Goal: Task Accomplishment & Management: Manage account settings

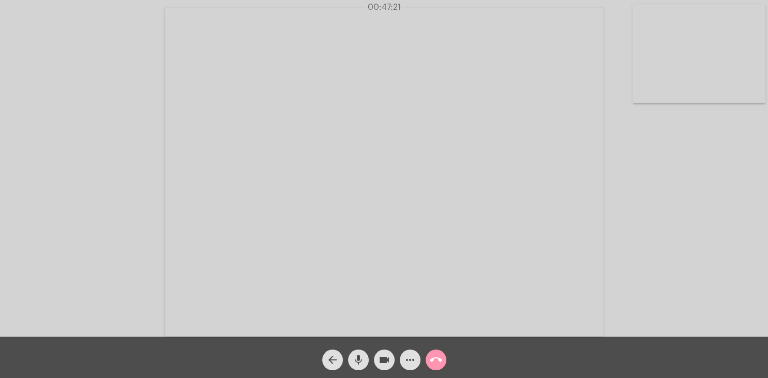
click at [430, 360] on mat-icon "call_end" at bounding box center [436, 360] width 12 height 12
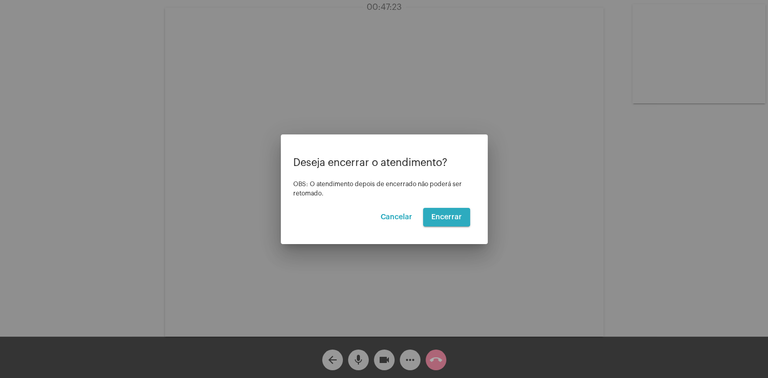
click at [445, 214] on span "Encerrar" at bounding box center [446, 217] width 31 height 7
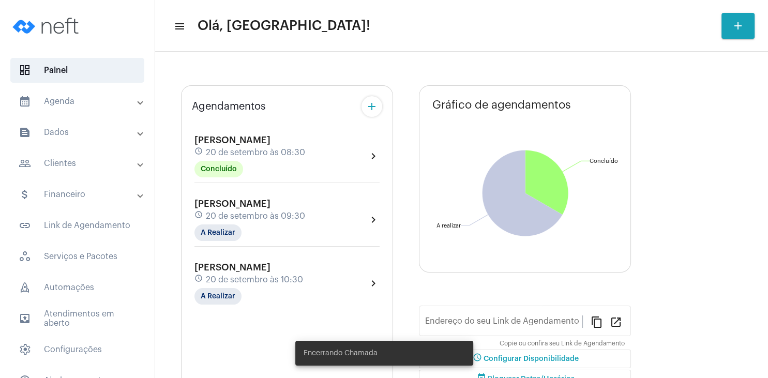
type input "[URL][DOMAIN_NAME][PERSON_NAME]"
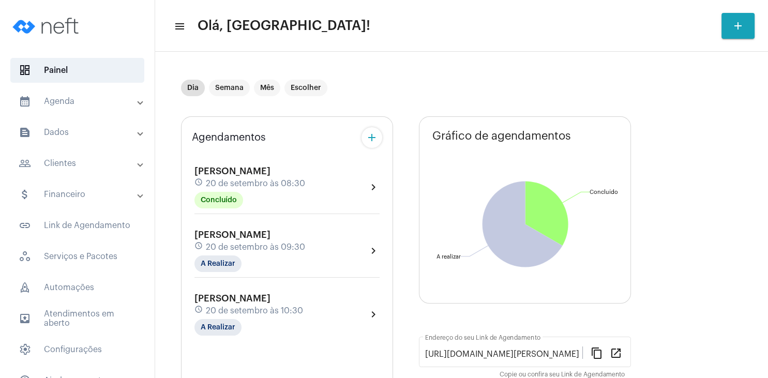
click at [276, 240] on div "[PERSON_NAME] schedule 20 de setembro às 09:30 A Realizar" at bounding box center [249, 251] width 111 height 42
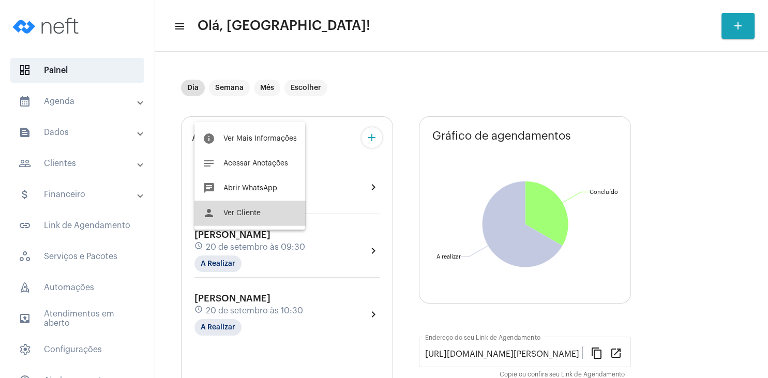
click at [269, 212] on button "person Ver Cliente" at bounding box center [249, 213] width 111 height 25
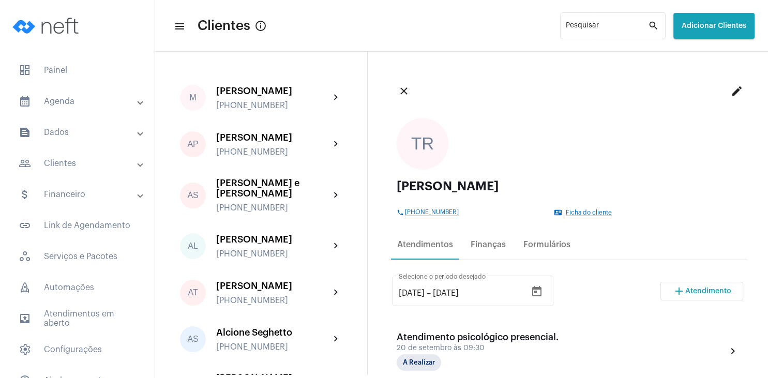
click at [737, 94] on mat-icon "edit" at bounding box center [737, 91] width 12 height 12
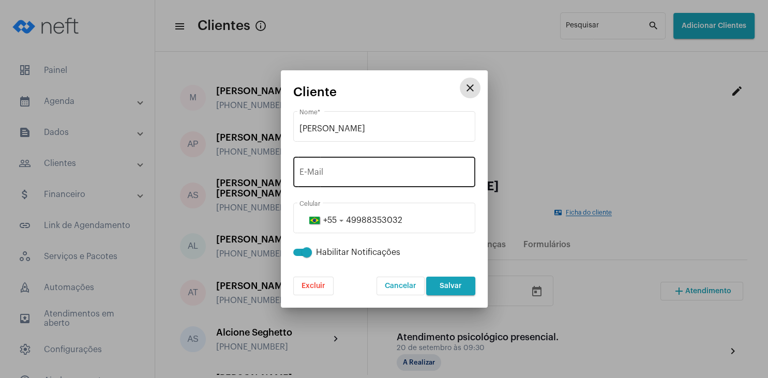
click at [353, 175] on input "E-Mail" at bounding box center [384, 174] width 170 height 9
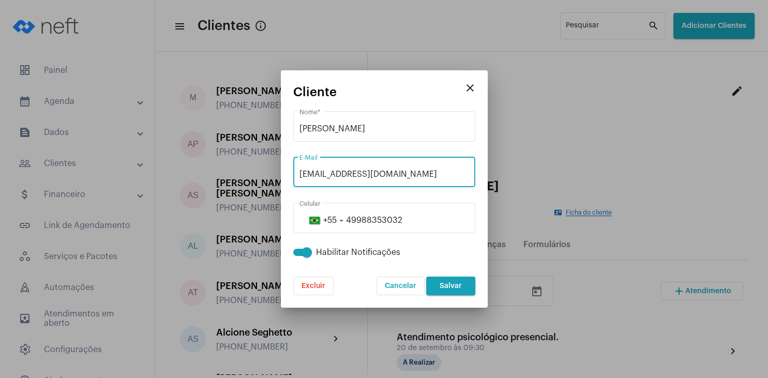
type input "[EMAIL_ADDRESS][DOMAIN_NAME]"
click at [458, 284] on span "Salvar" at bounding box center [450, 285] width 22 height 7
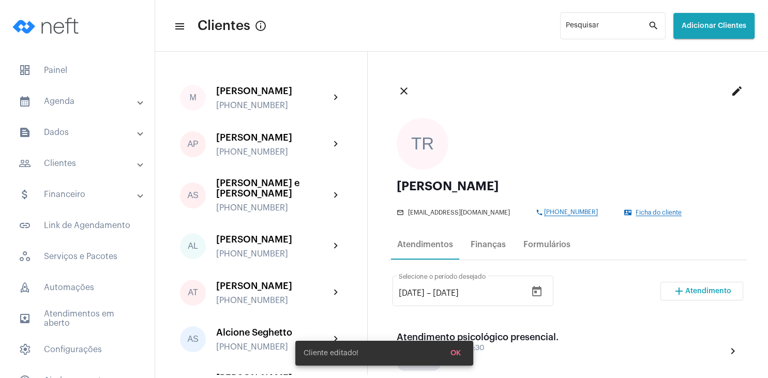
click at [635, 213] on span "Ficha do cliente" at bounding box center [658, 212] width 46 height 7
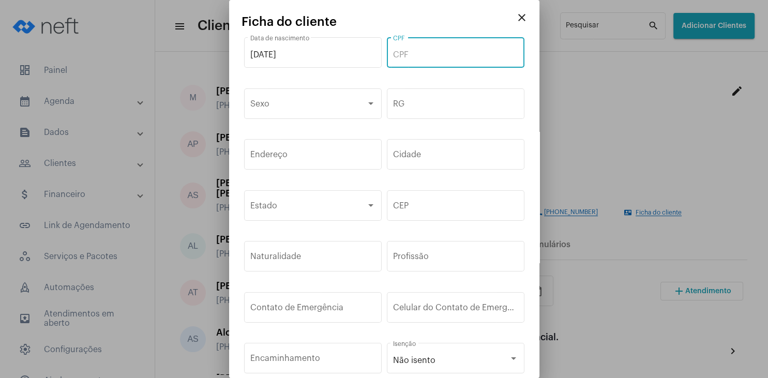
click at [419, 59] on input "CPF" at bounding box center [455, 54] width 125 height 9
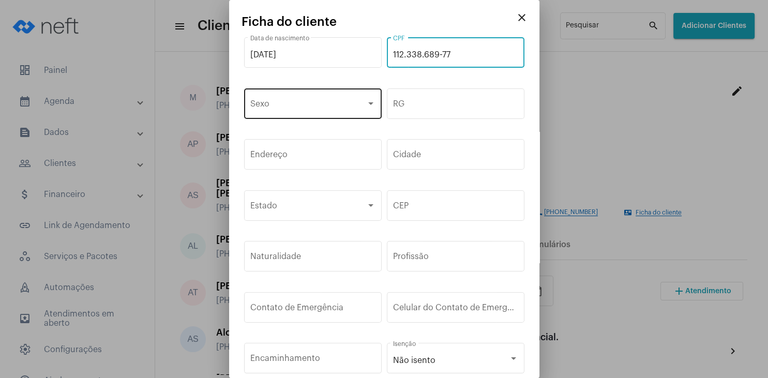
type input "112.338.689-77"
click at [312, 110] on span at bounding box center [308, 105] width 116 height 9
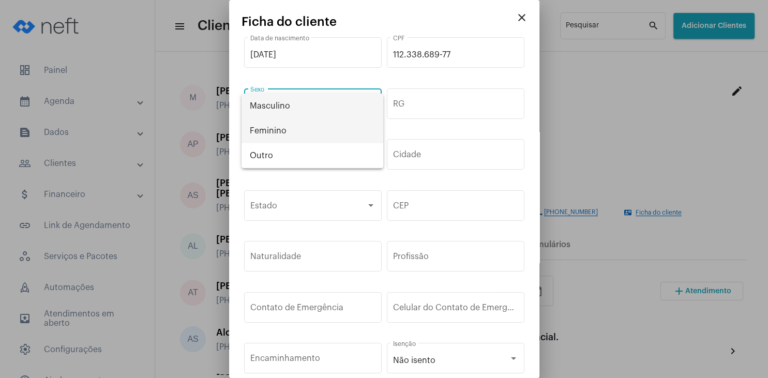
click at [298, 128] on span "Feminino" at bounding box center [312, 130] width 125 height 25
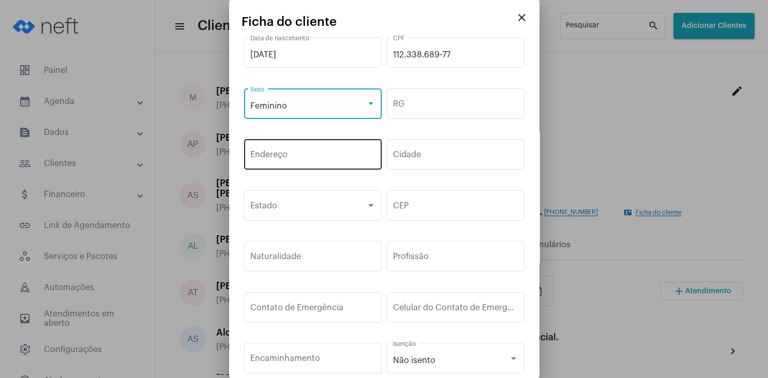
click at [345, 143] on div "Endereço" at bounding box center [312, 153] width 125 height 33
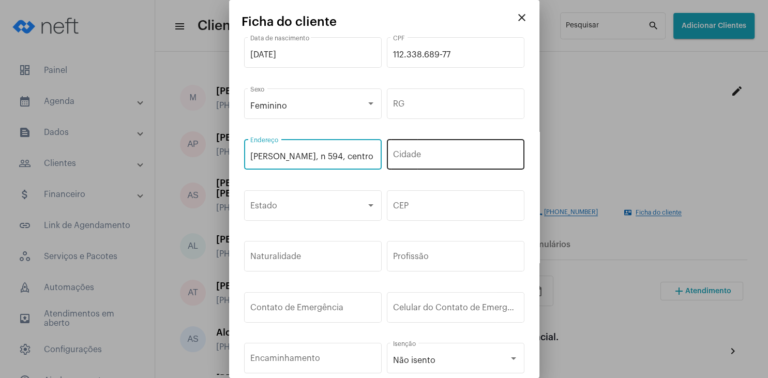
type input "[PERSON_NAME], n 594, centro"
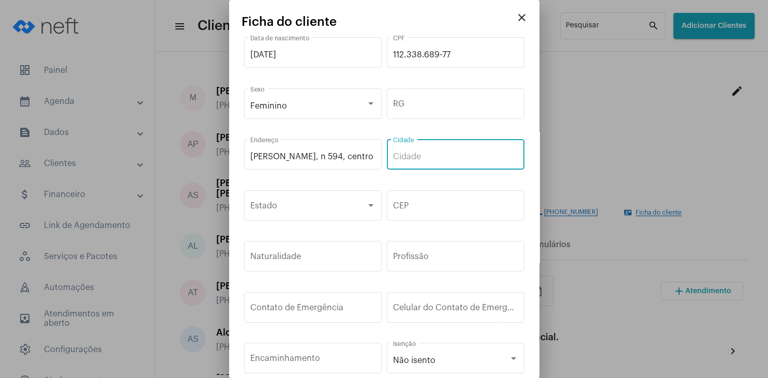
click at [433, 156] on input "Cidade" at bounding box center [455, 156] width 125 height 9
type input "São [PERSON_NAME] doi Oeste"
click at [292, 199] on div "Estado" at bounding box center [312, 204] width 125 height 33
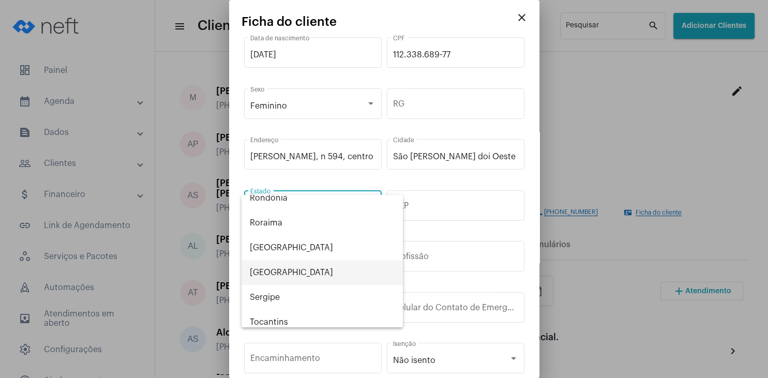
scroll to position [538, 0]
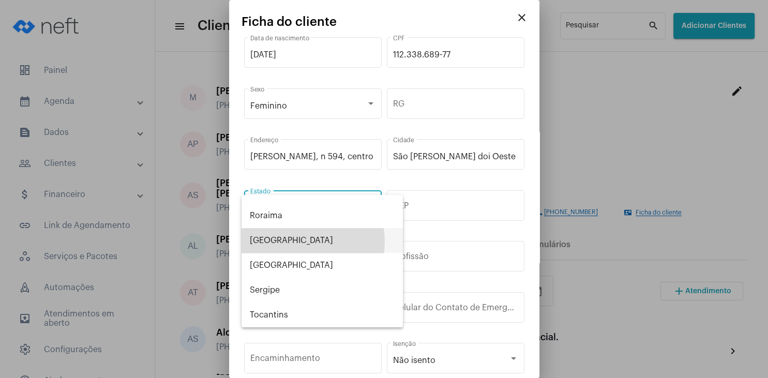
click at [302, 241] on span "[GEOGRAPHIC_DATA]" at bounding box center [322, 240] width 145 height 25
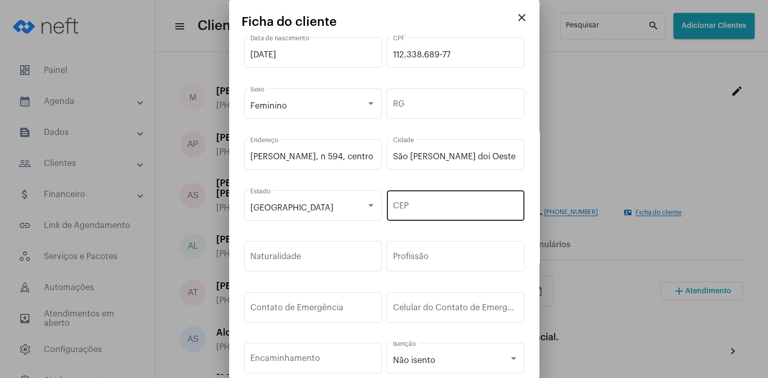
click at [437, 201] on div "CEP" at bounding box center [455, 204] width 125 height 33
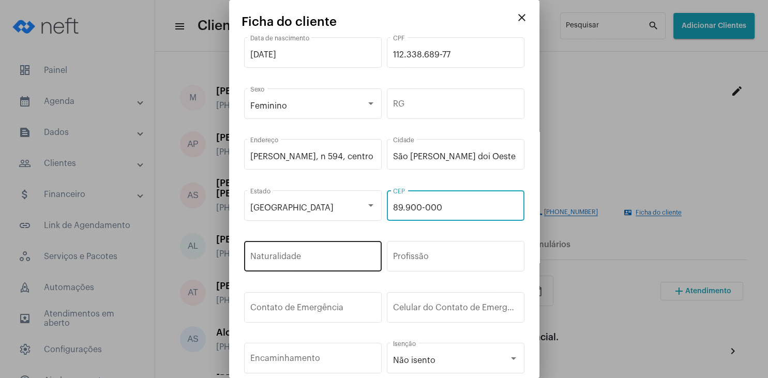
type input "89.900-000"
click at [326, 260] on input "Naturalidade" at bounding box center [312, 258] width 125 height 9
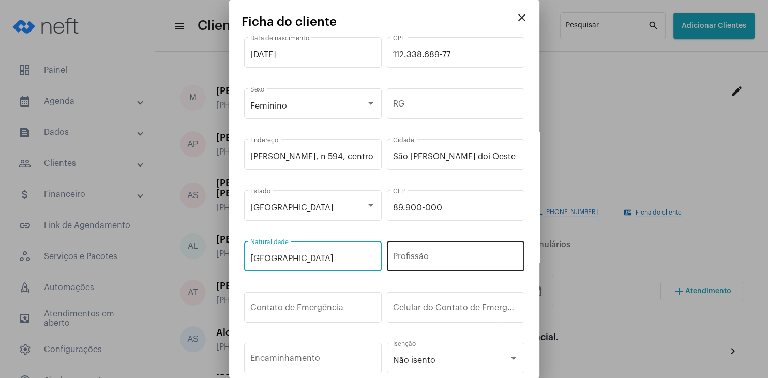
type input "[GEOGRAPHIC_DATA]"
click at [419, 249] on div "Profissão" at bounding box center [455, 255] width 125 height 33
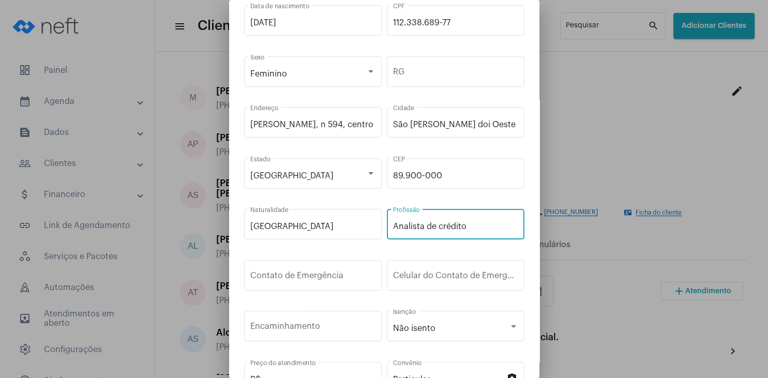
scroll to position [99, 0]
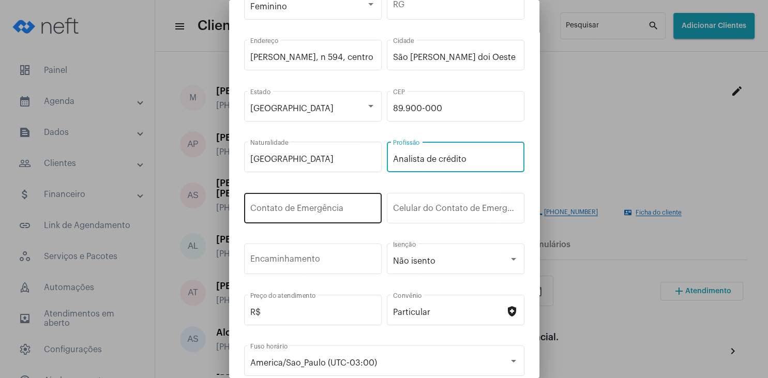
type input "Analista de crédito"
click at [325, 202] on div "Contato de Emergência" at bounding box center [312, 207] width 125 height 33
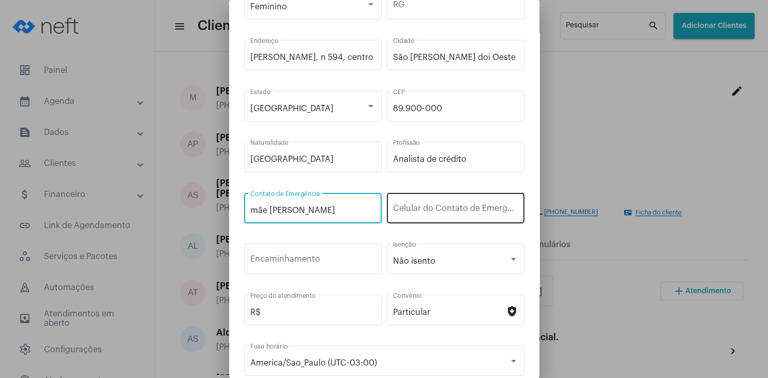
type input "mãe [PERSON_NAME]"
click at [427, 206] on input "Celular do Contato de Emergência" at bounding box center [455, 210] width 125 height 9
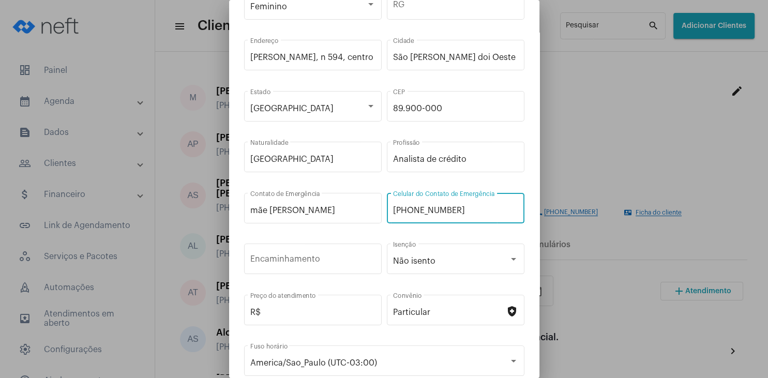
scroll to position [153, 0]
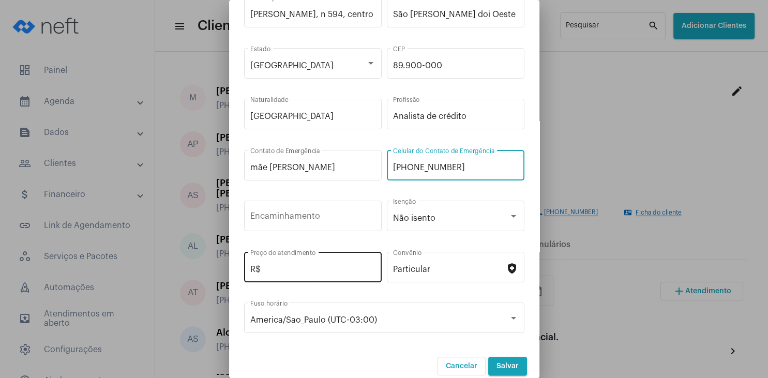
type input "[PHONE_NUMBER]"
click at [314, 265] on input "R$" at bounding box center [312, 269] width 125 height 9
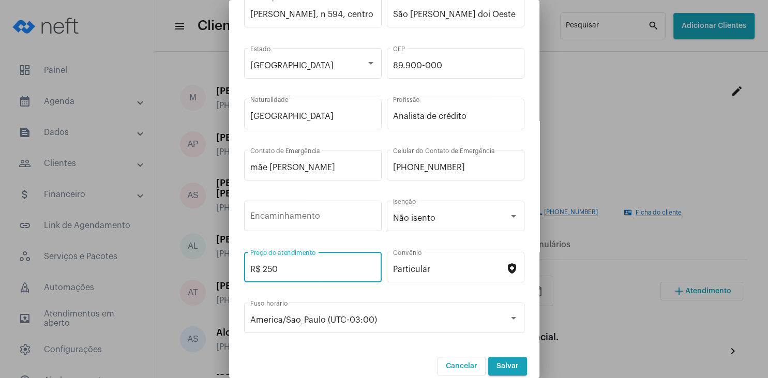
type input "R$ 250"
click at [509, 362] on span "Salvar" at bounding box center [507, 365] width 22 height 7
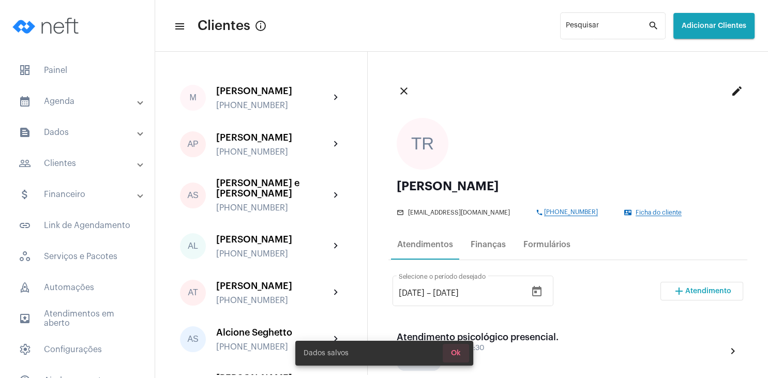
click at [457, 351] on span "Ok" at bounding box center [456, 353] width 10 height 7
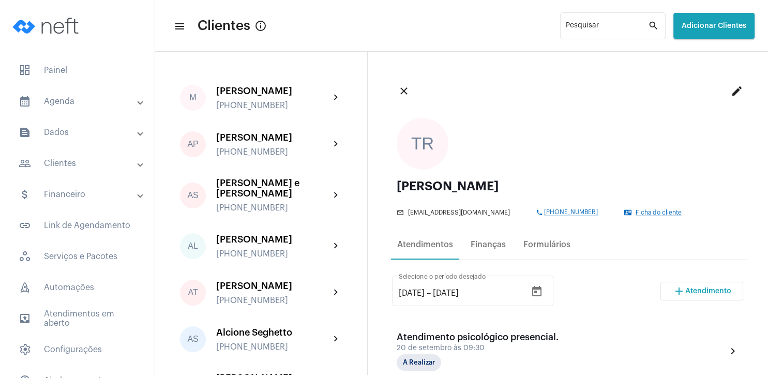
click at [659, 212] on span "Ficha do cliente" at bounding box center [658, 212] width 46 height 7
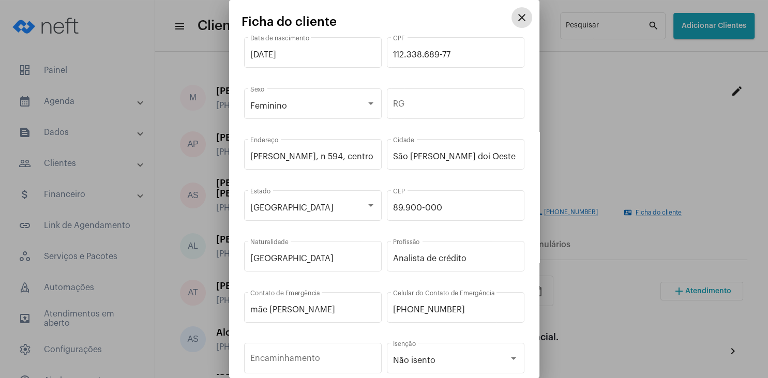
click at [524, 21] on mat-icon "close" at bounding box center [521, 17] width 12 height 12
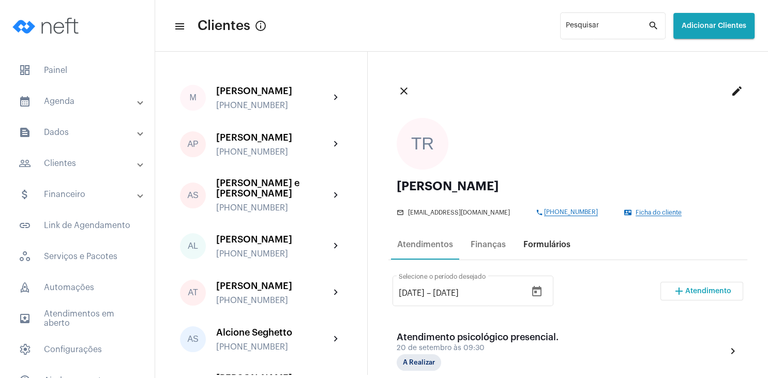
click at [548, 250] on div "Formulários" at bounding box center [546, 244] width 59 height 25
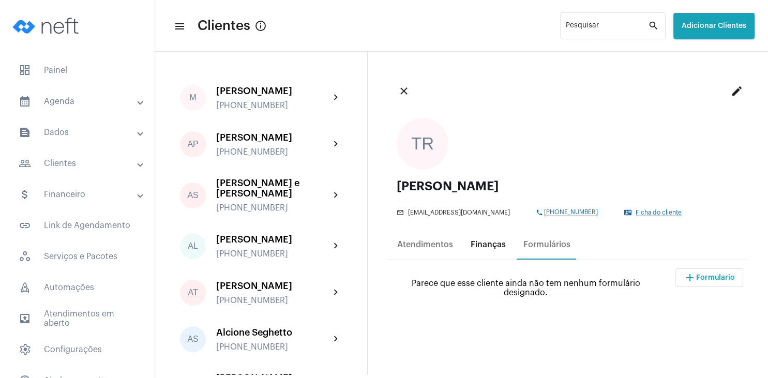
click at [488, 249] on div "Finanças" at bounding box center [488, 244] width 35 height 9
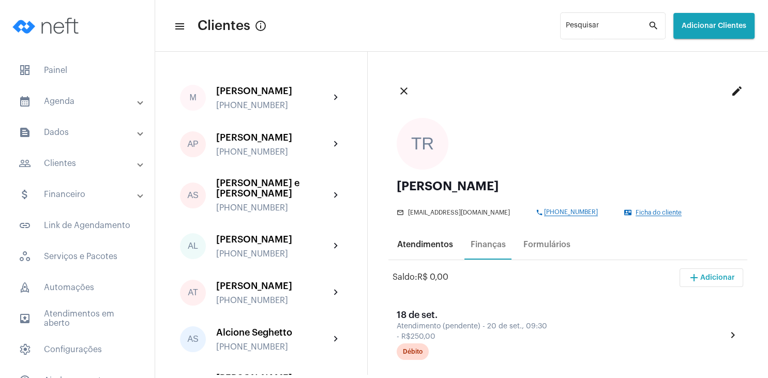
click at [445, 249] on div "Atendimentos" at bounding box center [425, 244] width 56 height 9
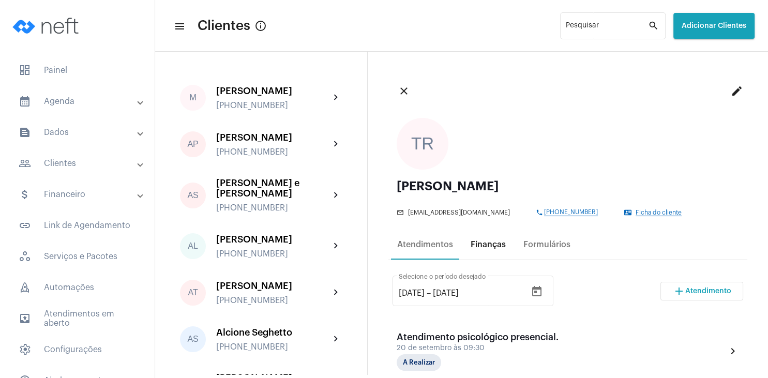
click at [488, 239] on div "Finanças" at bounding box center [488, 244] width 48 height 25
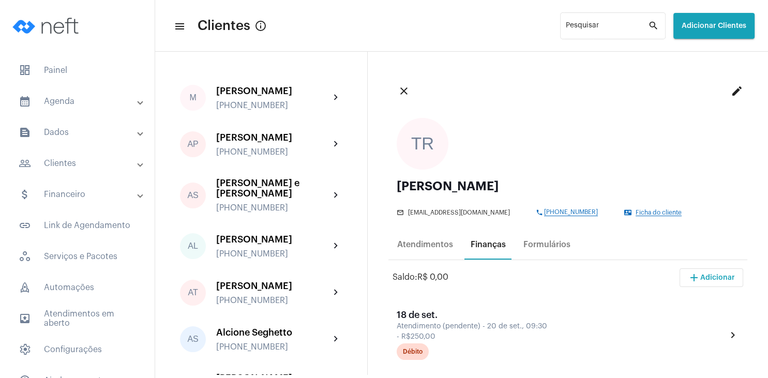
scroll to position [99, 0]
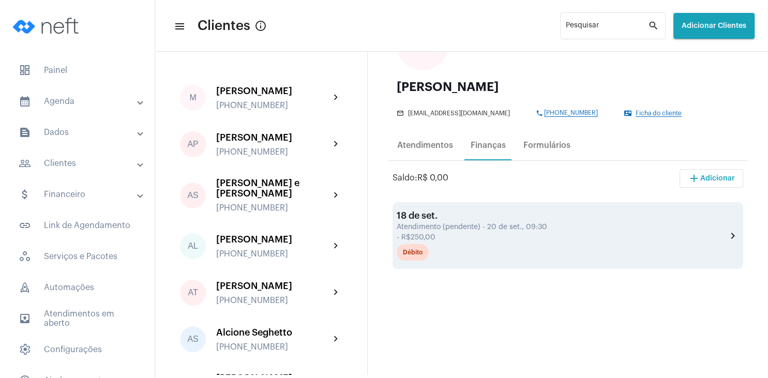
click at [430, 234] on div "18 de set. Atendimento (pendente) - 20 de set., 09:30 - R$250,00 Débito" at bounding box center [562, 235] width 330 height 50
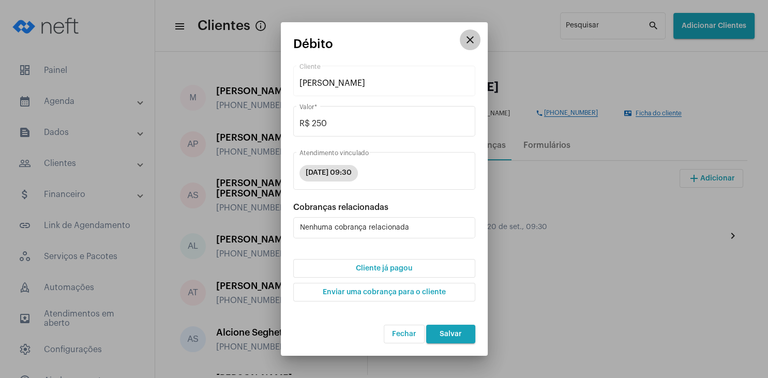
click at [473, 38] on mat-icon "close" at bounding box center [470, 40] width 12 height 12
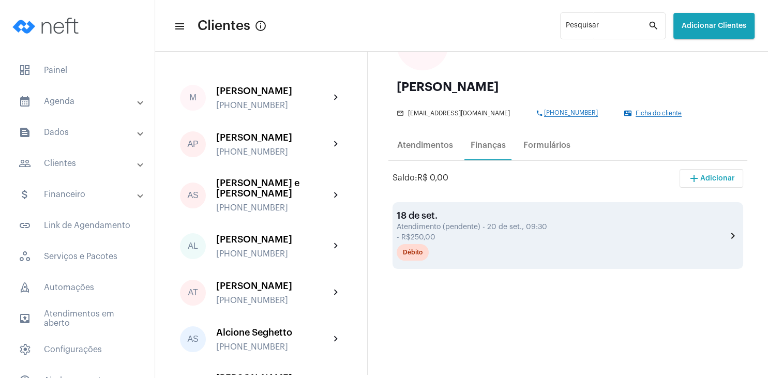
click at [445, 231] on div "Atendimento (pendente) - 20 de set., 09:30" at bounding box center [560, 227] width 327 height 8
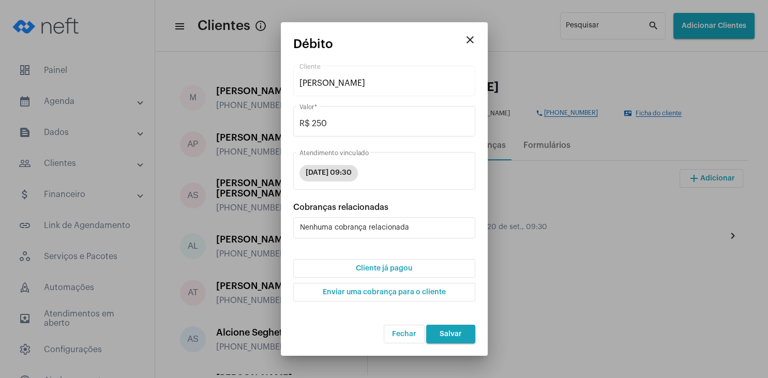
click at [621, 215] on div at bounding box center [384, 189] width 768 height 378
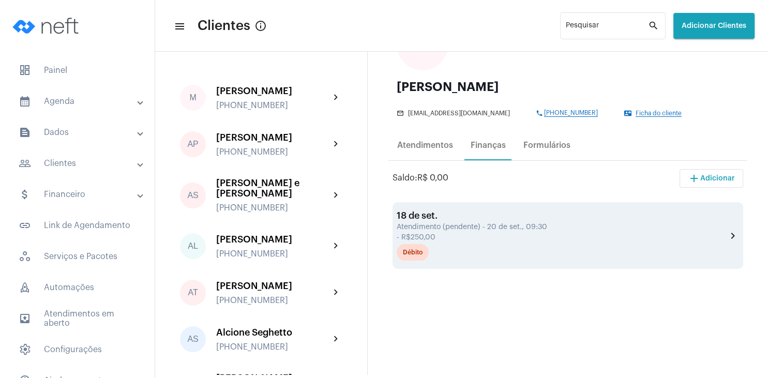
click at [451, 220] on div "18 de set." at bounding box center [562, 215] width 330 height 10
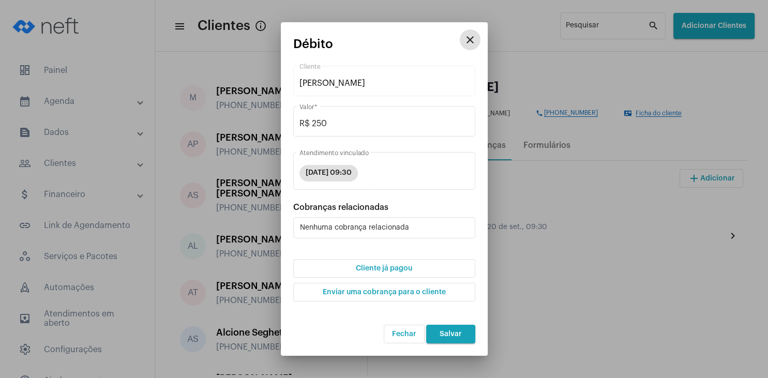
click at [475, 43] on mat-icon "close" at bounding box center [470, 40] width 12 height 12
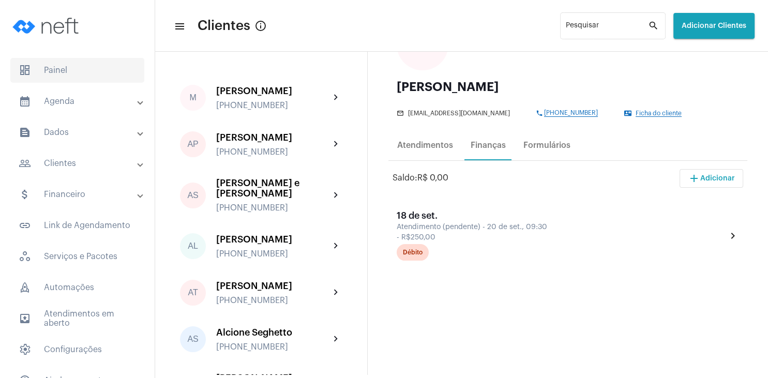
click at [55, 72] on span "dashboard Painel" at bounding box center [77, 70] width 134 height 25
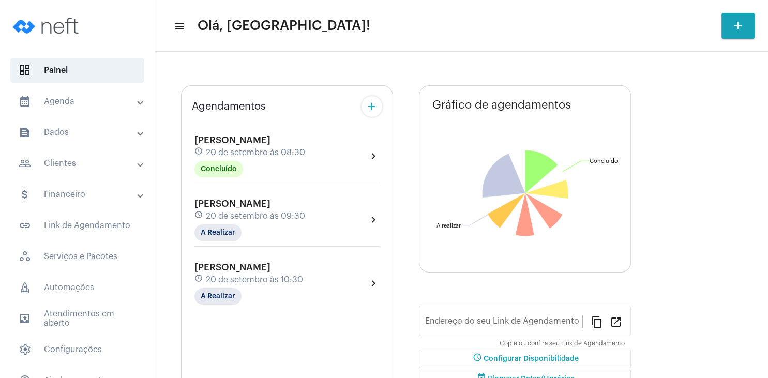
type input "[URL][DOMAIN_NAME][PERSON_NAME]"
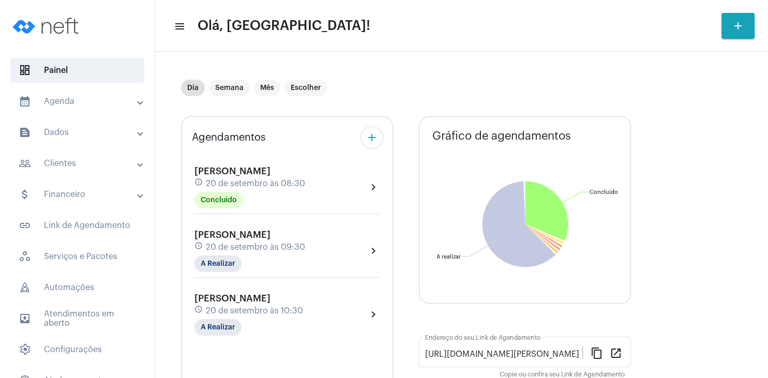
click at [274, 213] on div "[PERSON_NAME] schedule 20 de setembro às 08:30 Concluído chevron_right" at bounding box center [287, 189] width 190 height 53
click at [259, 239] on div "[PERSON_NAME] schedule 20 de setembro às 09:30 A Realizar" at bounding box center [249, 251] width 111 height 42
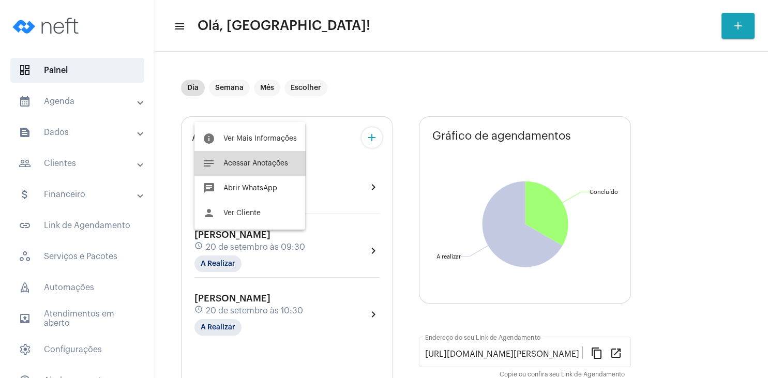
click at [262, 163] on span "Acessar Anotações" at bounding box center [255, 163] width 65 height 7
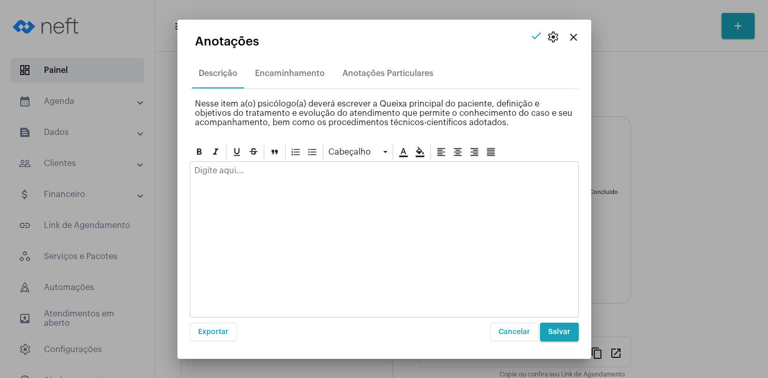
click at [252, 178] on div at bounding box center [384, 173] width 388 height 23
click at [559, 336] on button "Salvar" at bounding box center [559, 332] width 39 height 19
